Goal: Browse casually: Explore the website without a specific task or goal

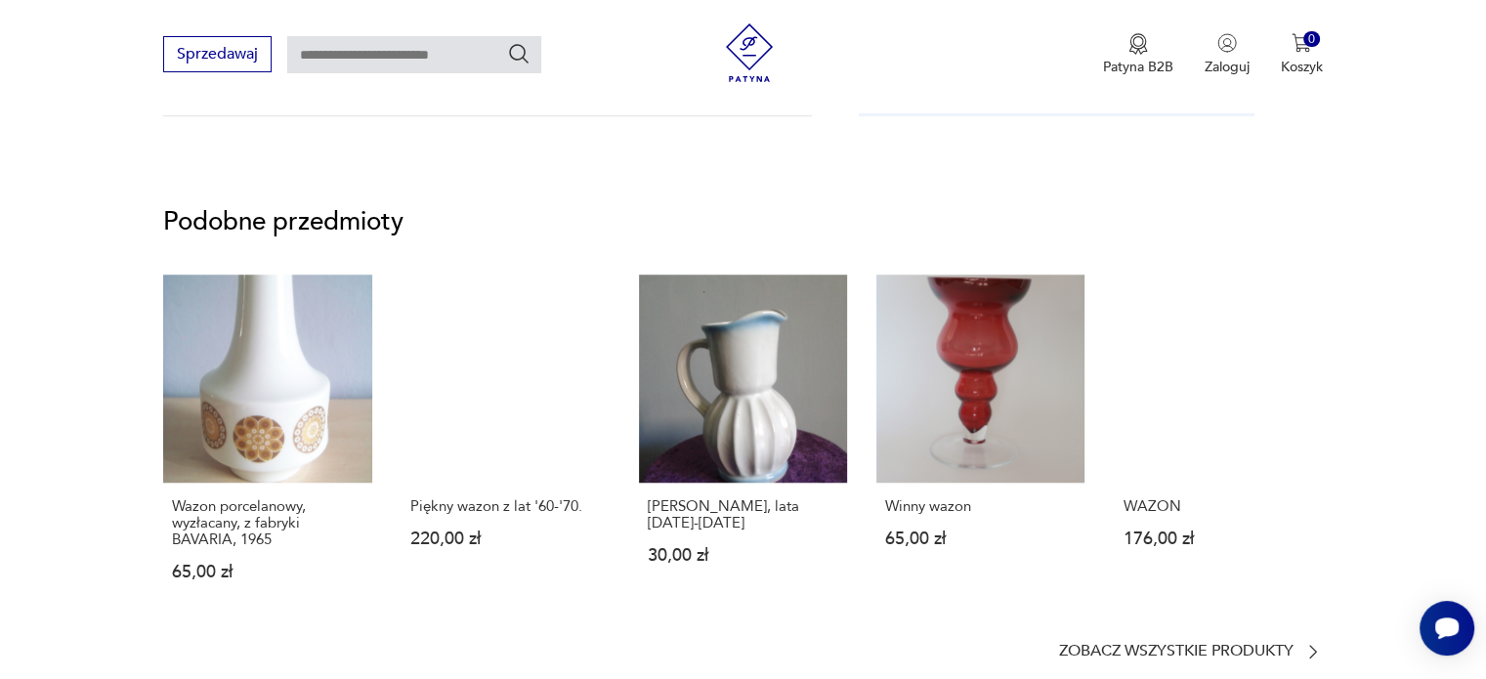
scroll to position [1567, 0]
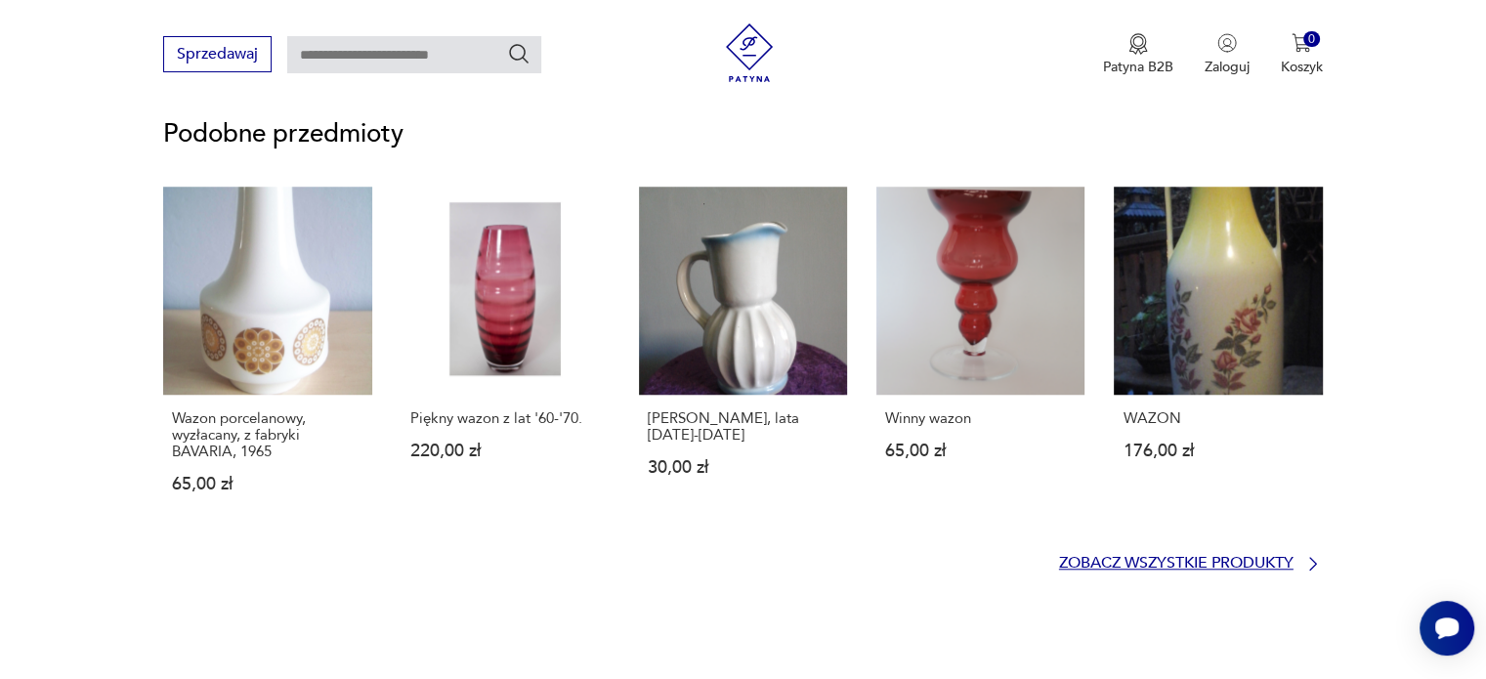
click at [1129, 557] on p "Zobacz wszystkie produkty" at bounding box center [1176, 563] width 234 height 13
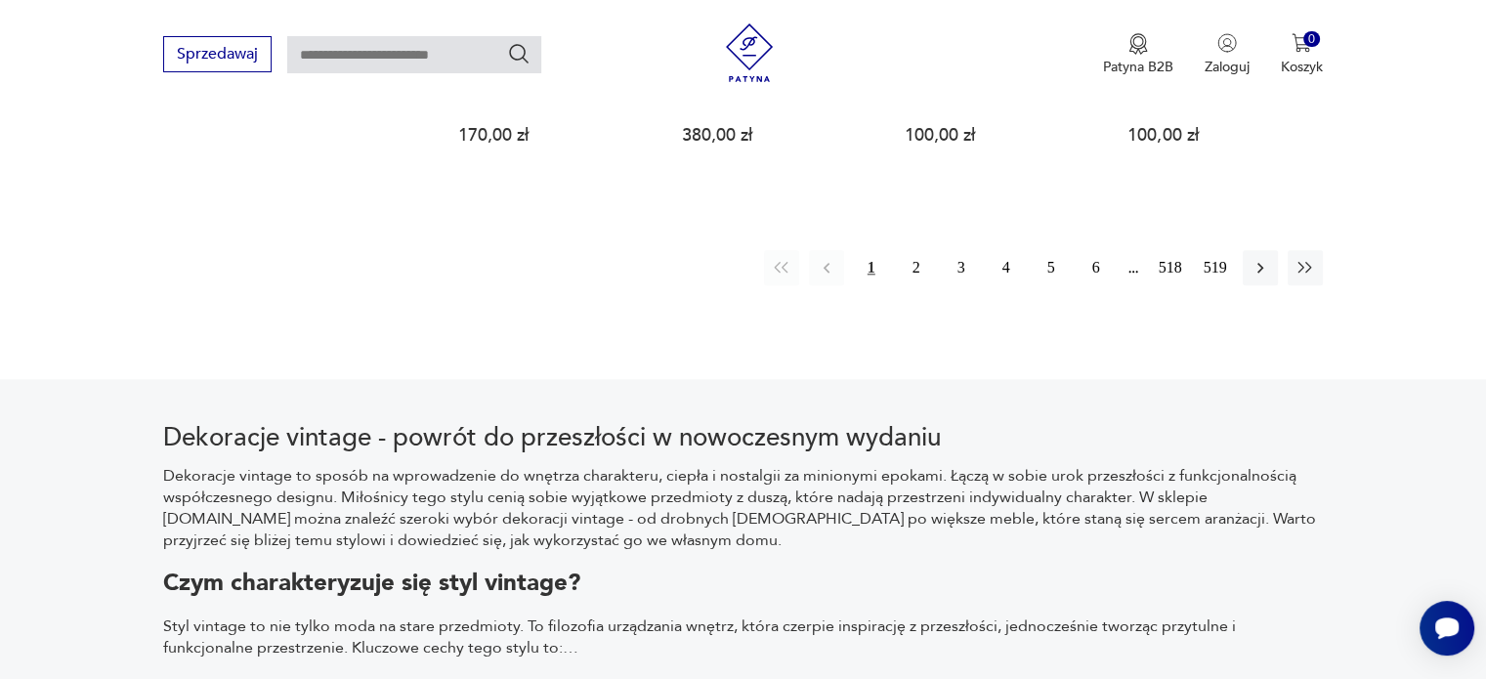
scroll to position [2153, 0]
click at [1093, 257] on button "6" at bounding box center [1096, 268] width 35 height 35
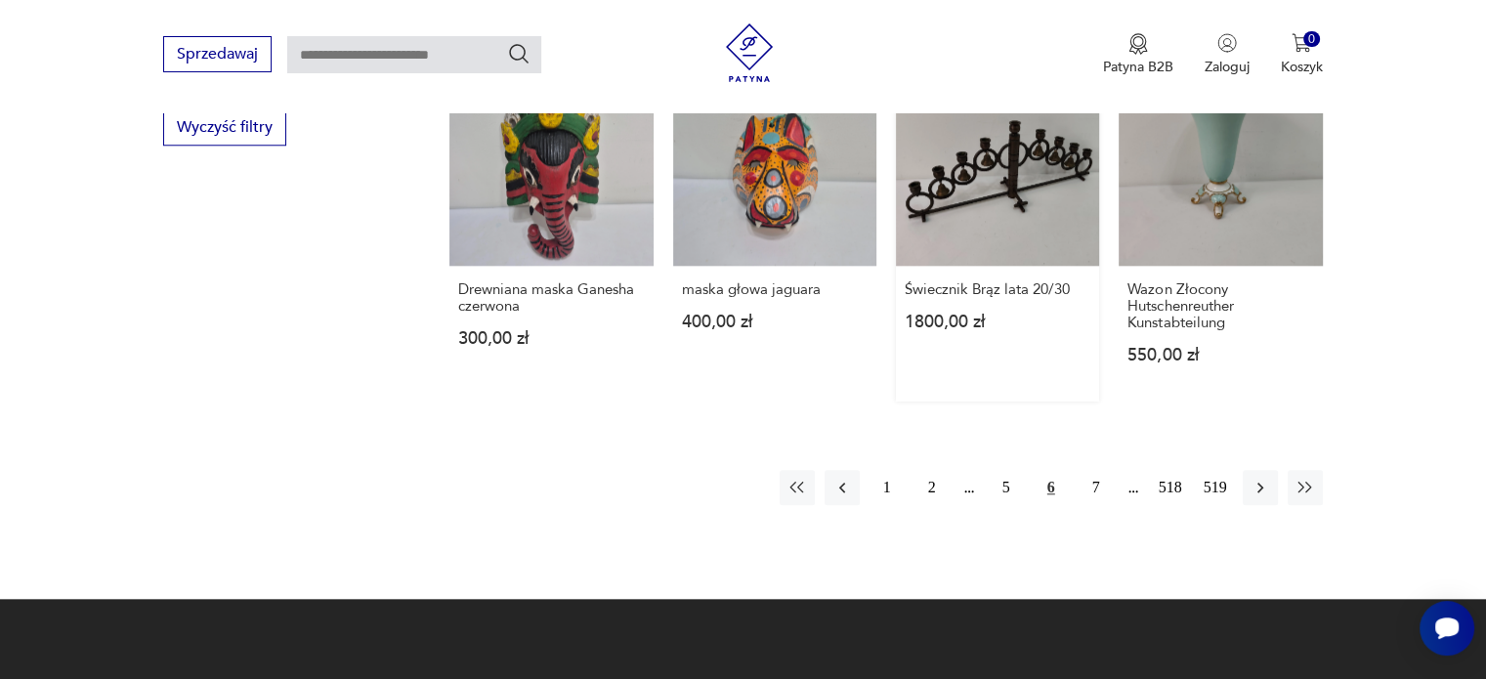
scroll to position [1913, 0]
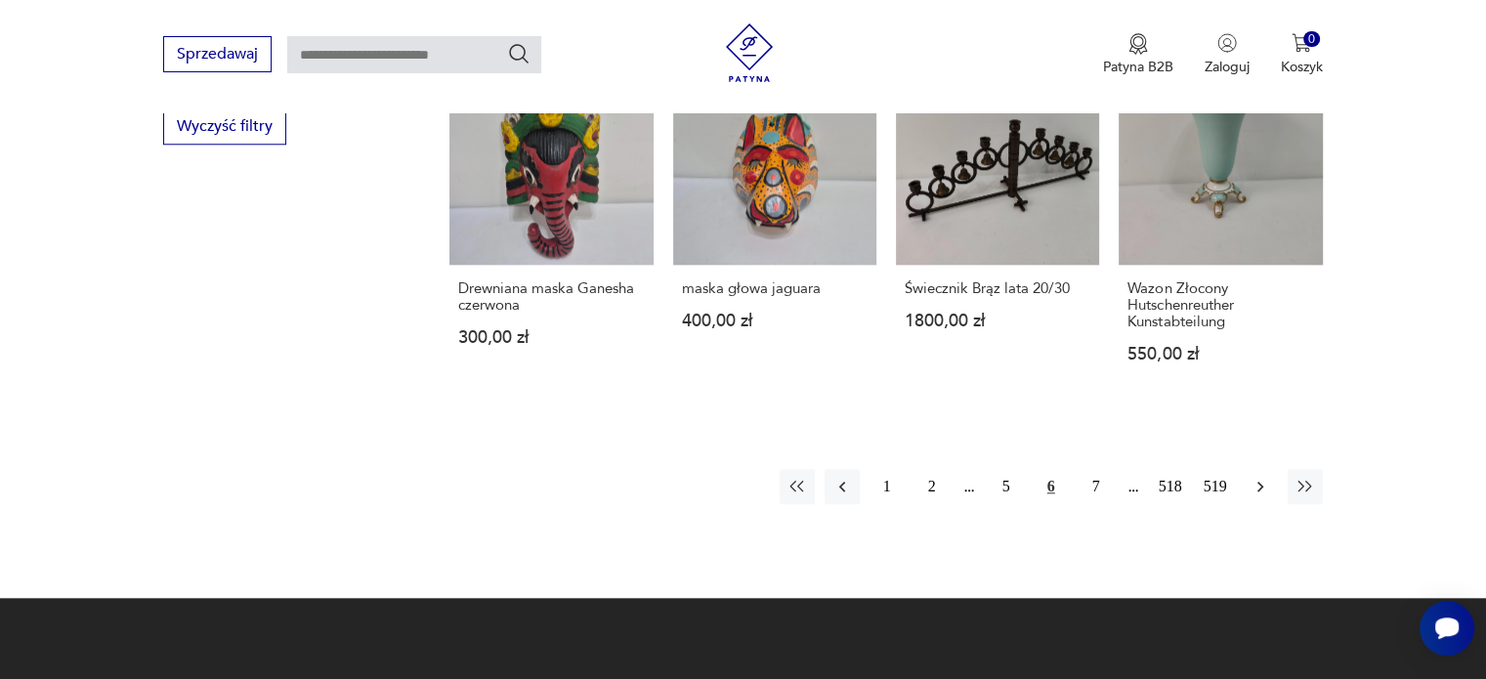
click at [1266, 477] on icon "button" at bounding box center [1261, 487] width 20 height 20
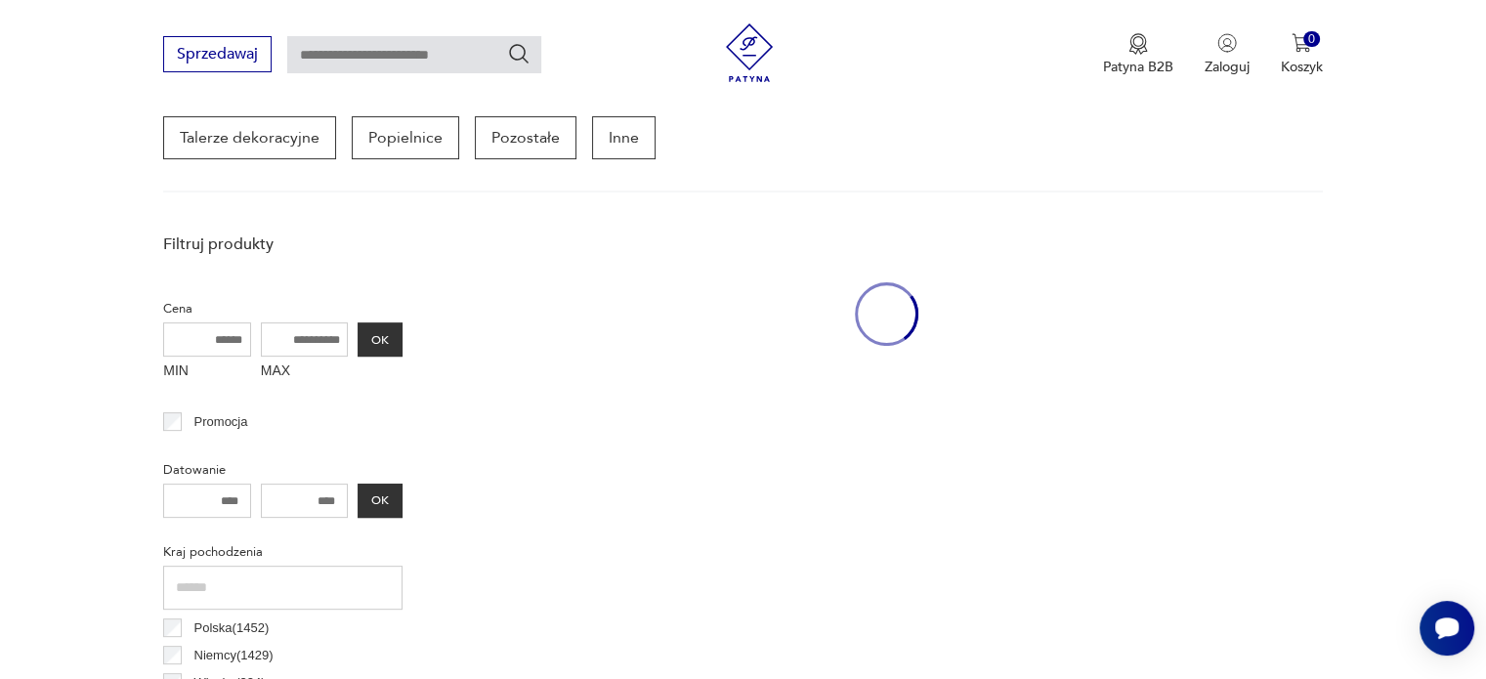
scroll to position [518, 0]
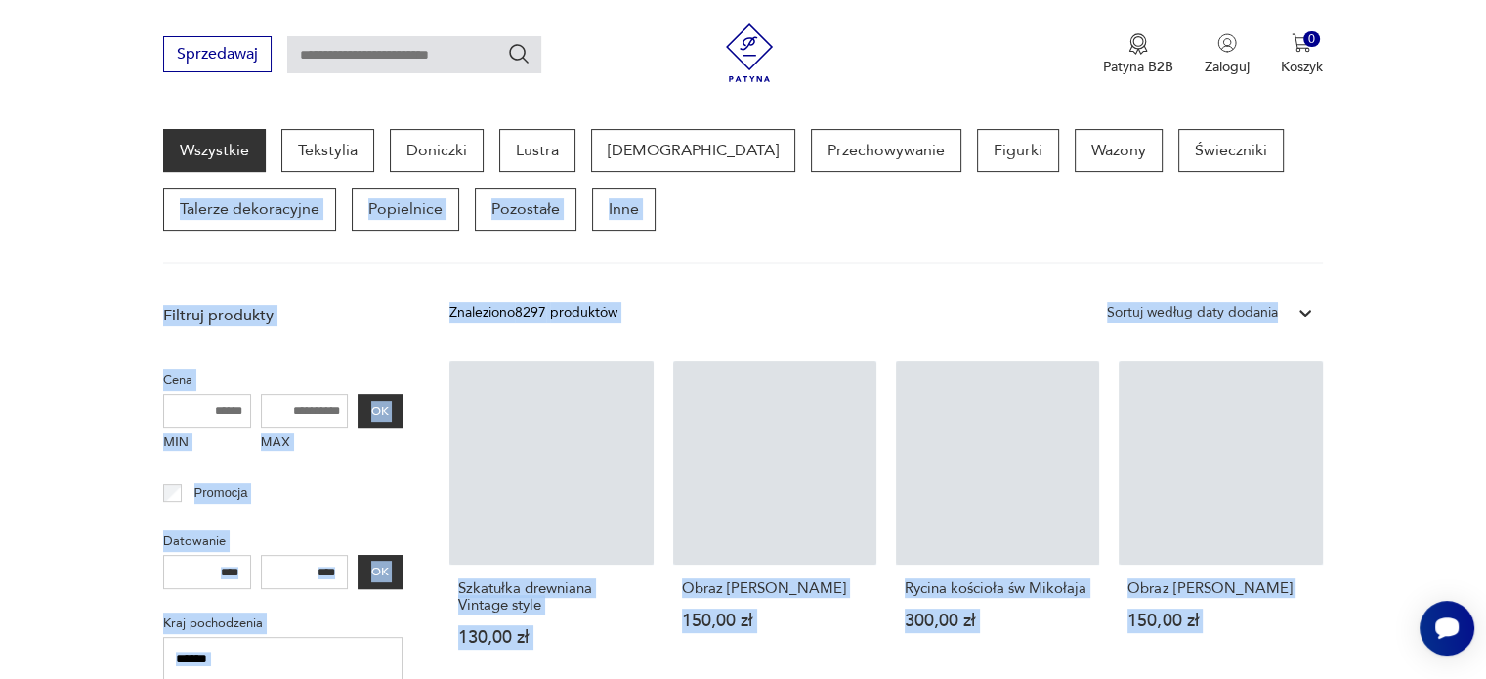
drag, startPoint x: 1266, startPoint y: 448, endPoint x: 1351, endPoint y: 187, distance: 275.3
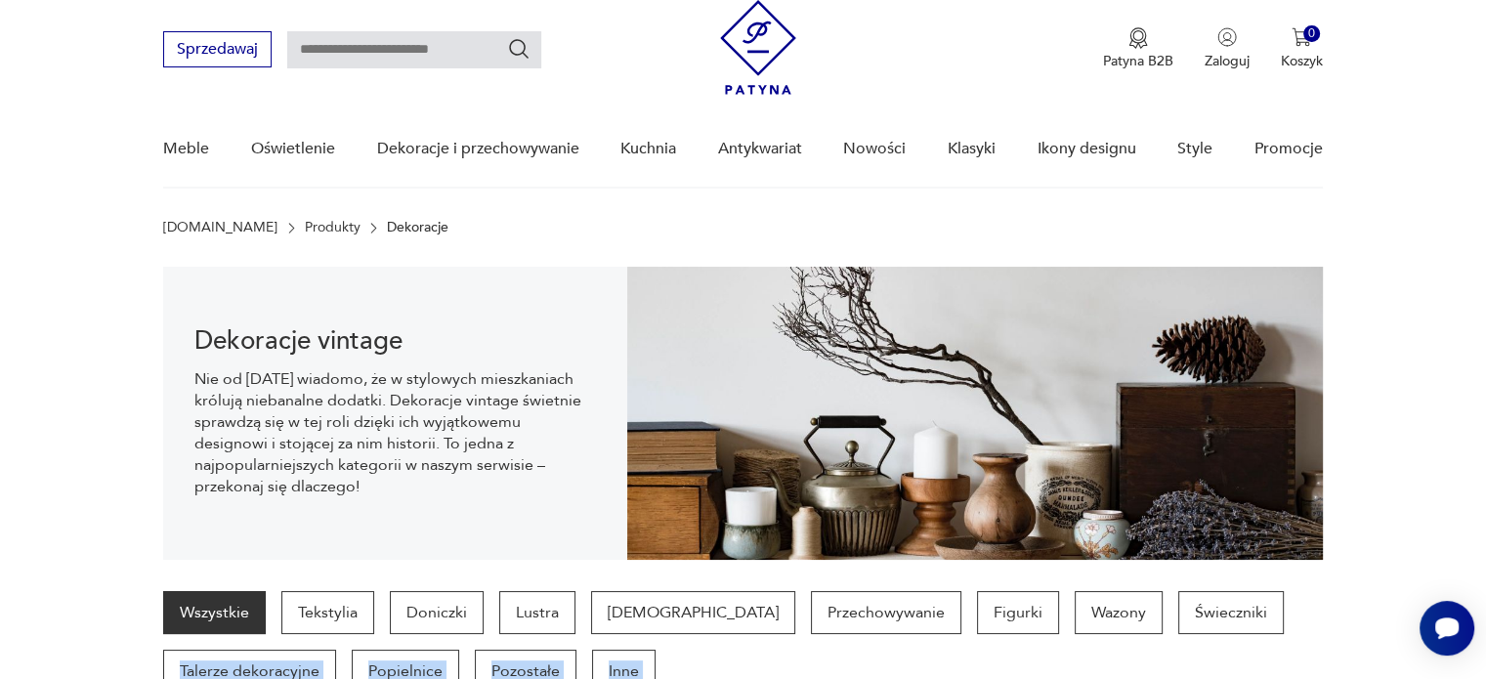
scroll to position [55, 0]
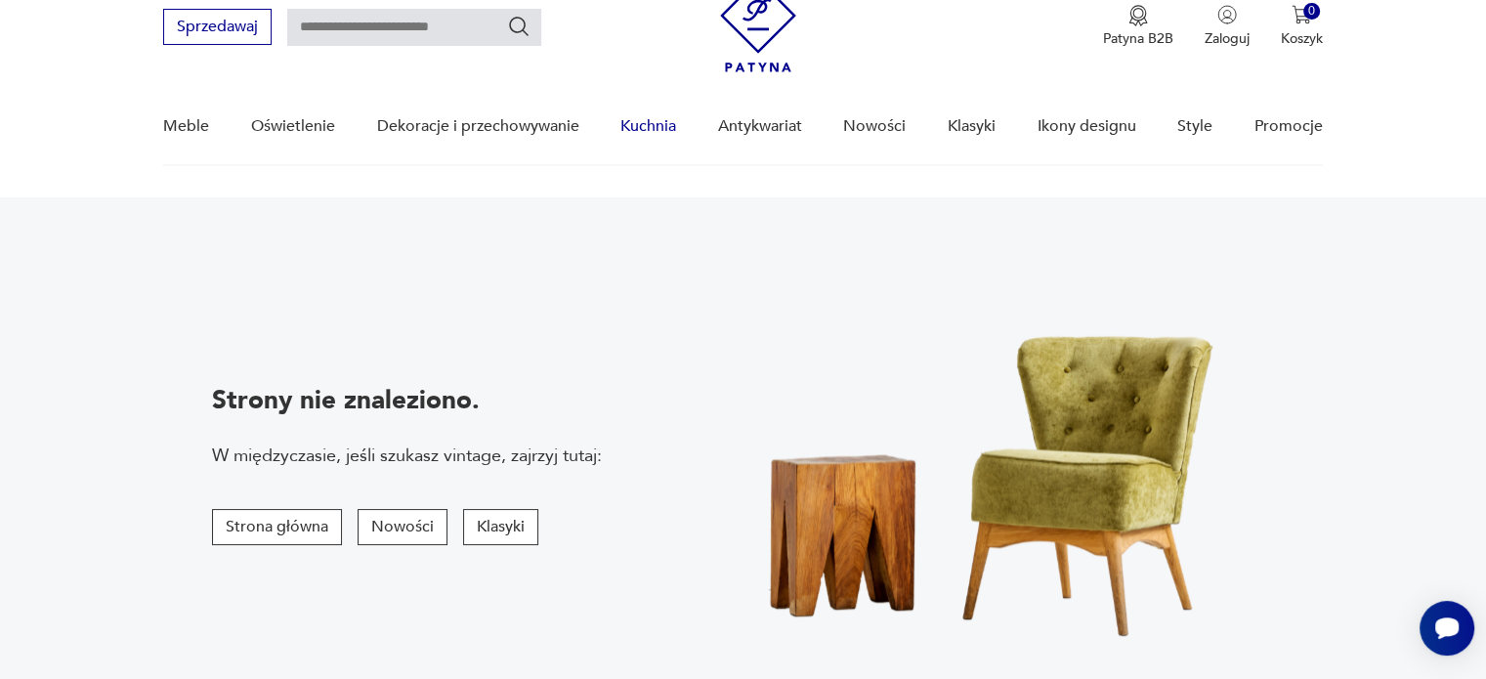
scroll to position [77, 0]
drag, startPoint x: 534, startPoint y: 529, endPoint x: 522, endPoint y: 524, distance: 13.6
click at [522, 524] on button "Klasyki" at bounding box center [500, 528] width 75 height 36
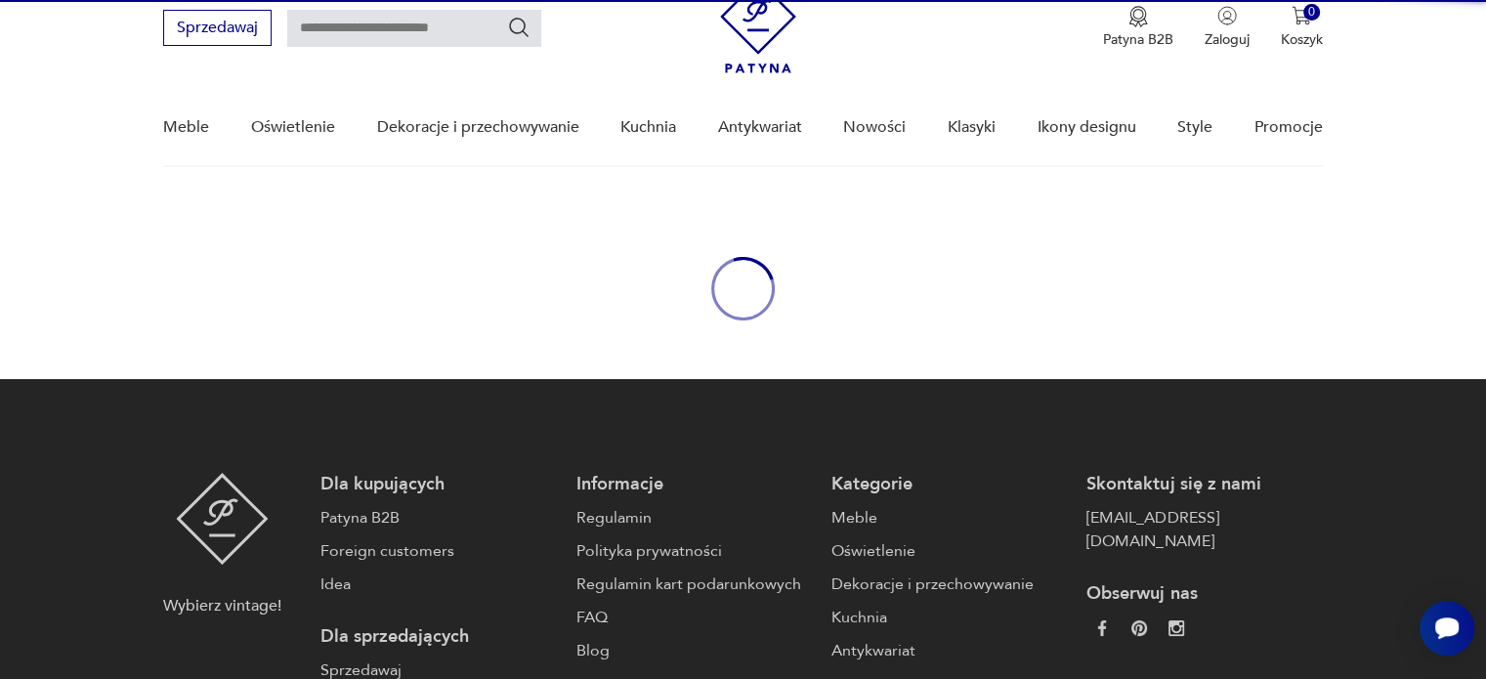
click at [522, 524] on link "Patyna B2B" at bounding box center [437, 517] width 235 height 23
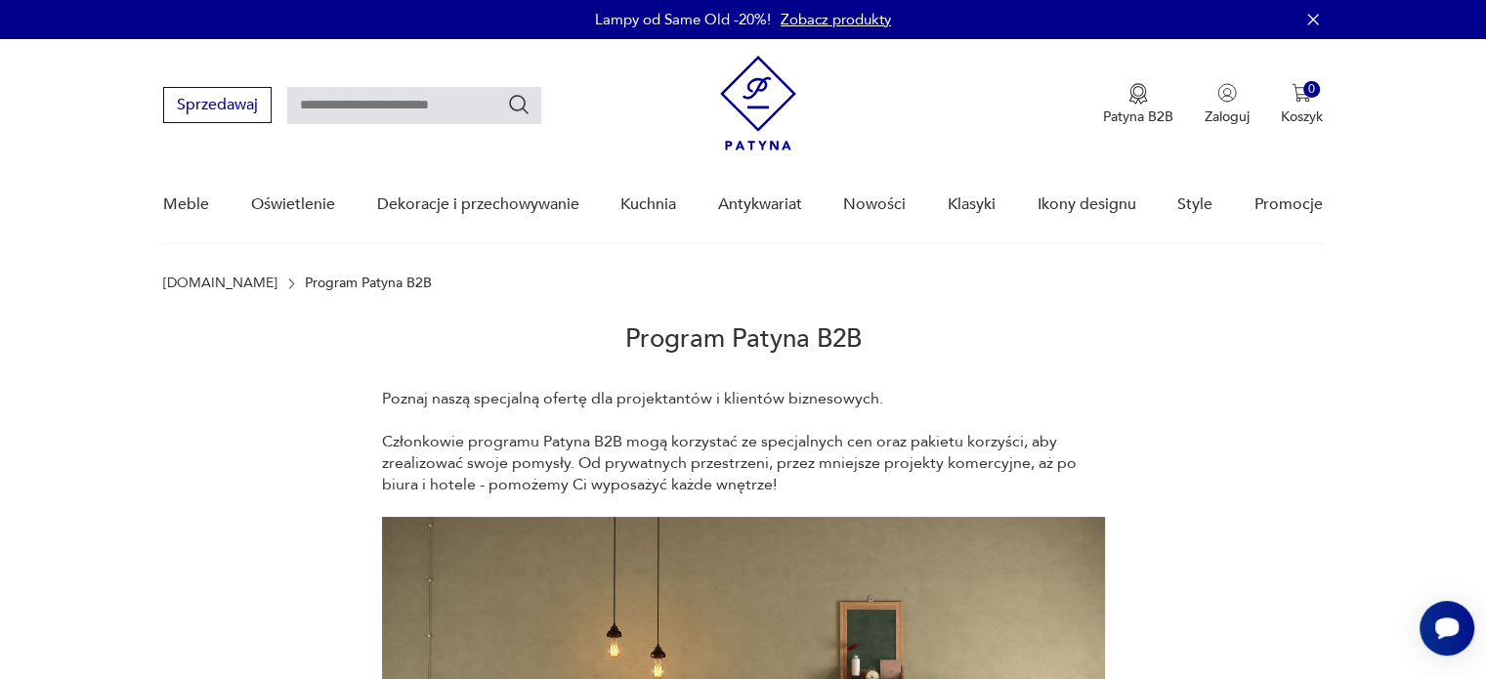
drag, startPoint x: 522, startPoint y: 524, endPoint x: 290, endPoint y: 575, distance: 237.3
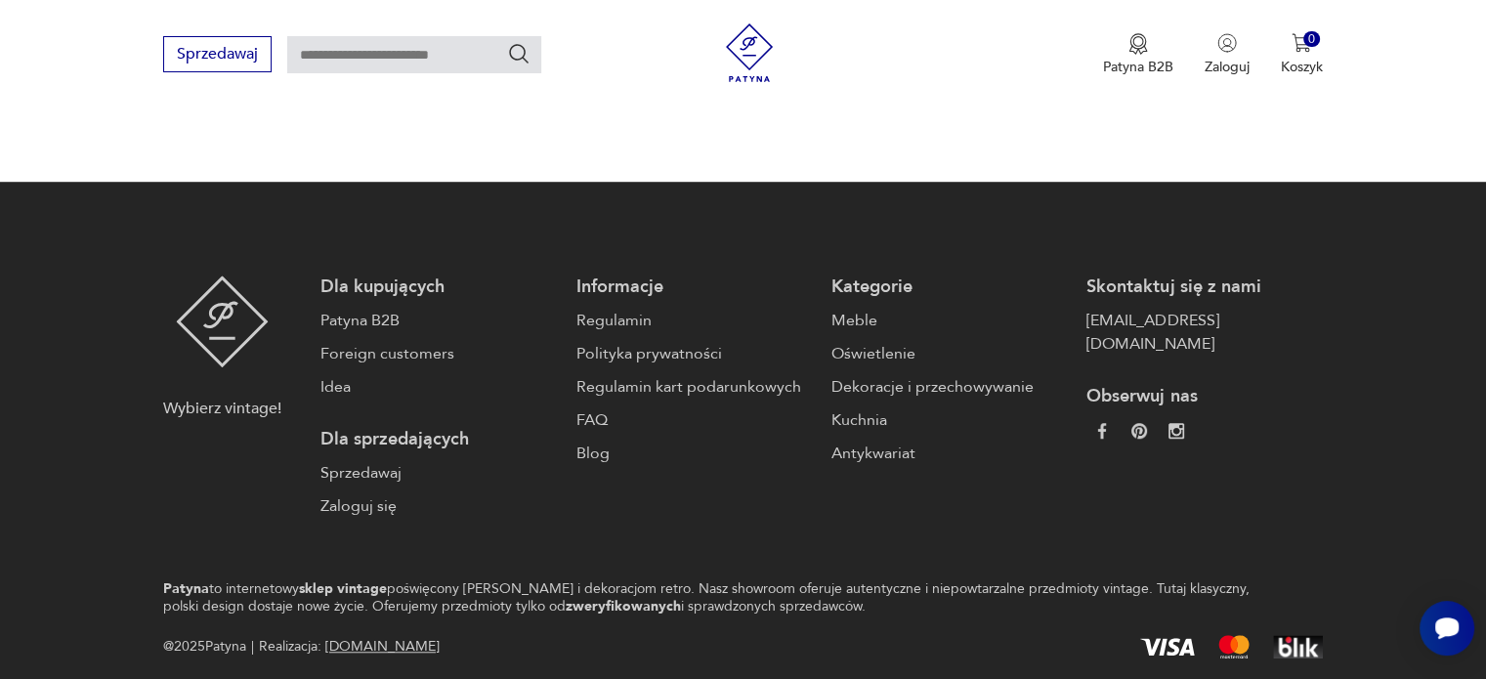
scroll to position [1479, 0]
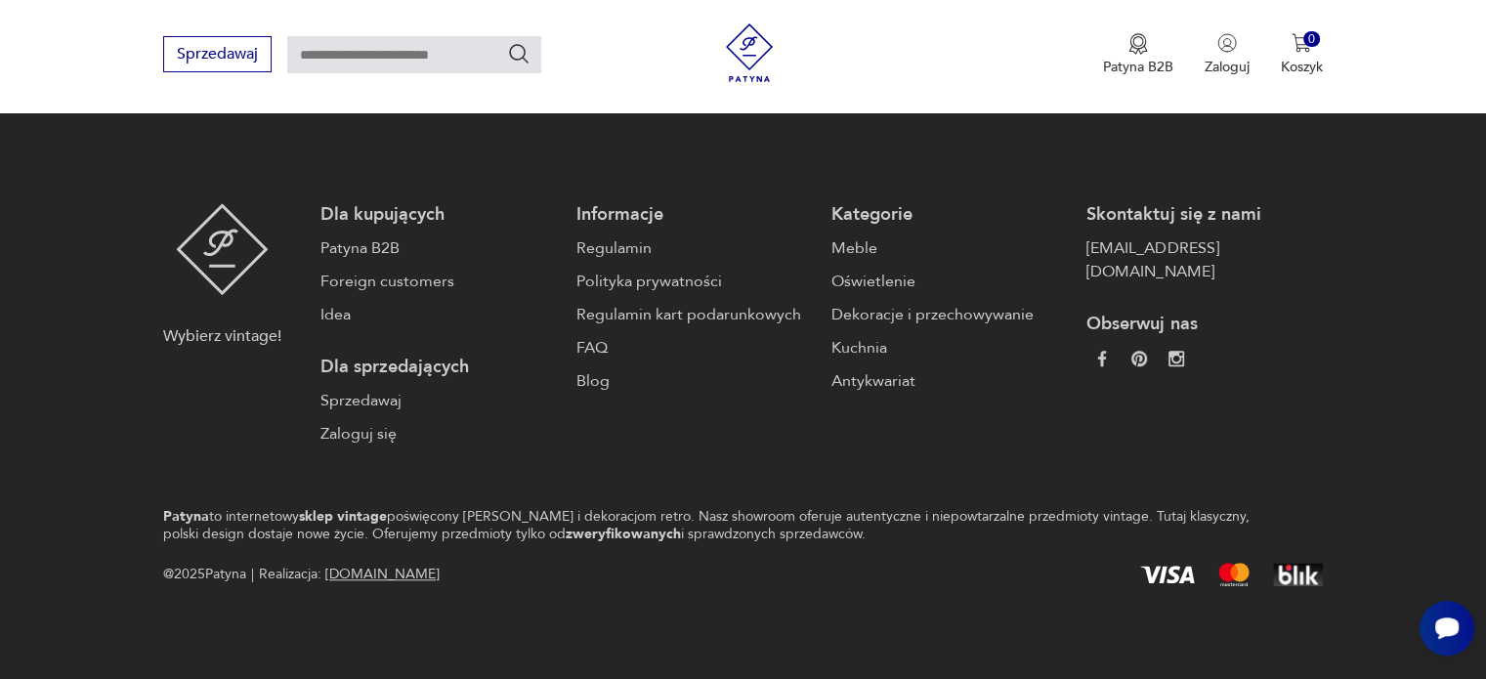
click at [288, 588] on footer "Wybierz vintage! Dla kupujących Patyna B2B Foreign customers Idea Dla sprzedają…" at bounding box center [743, 394] width 1486 height 571
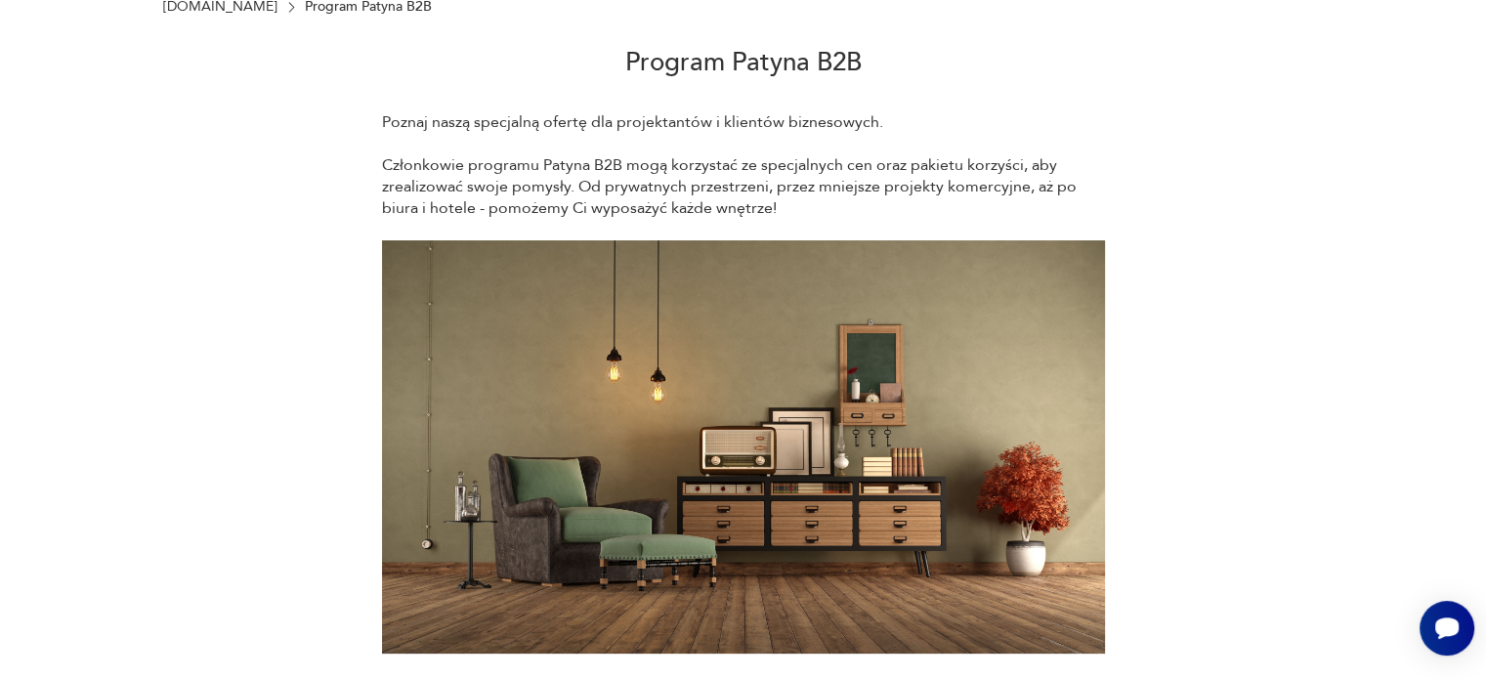
scroll to position [21, 0]
